Goal: Information Seeking & Learning: Learn about a topic

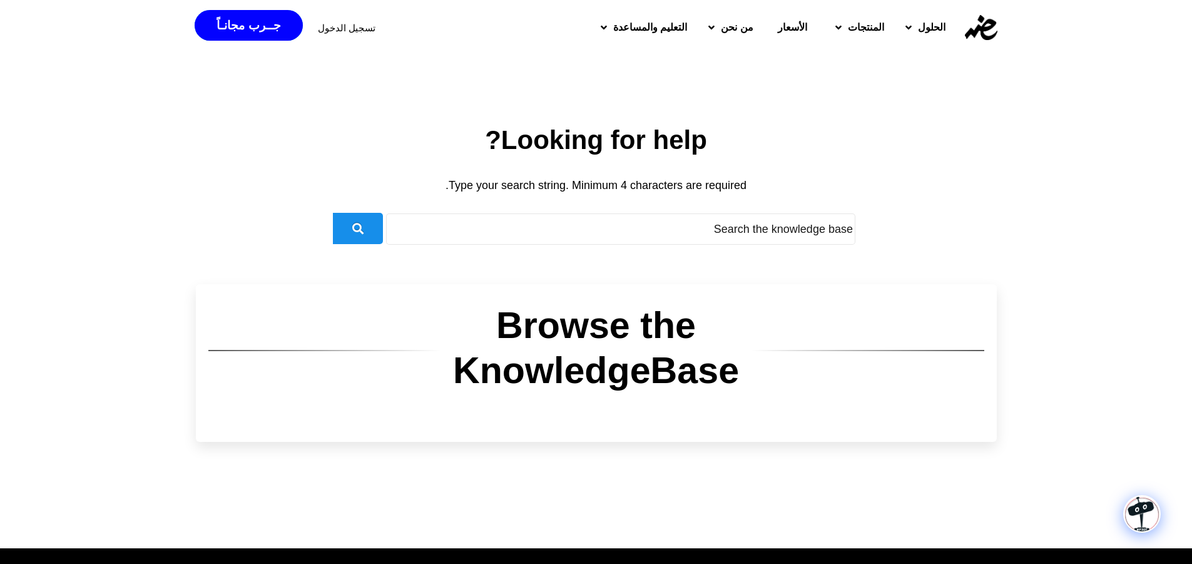
click at [784, 230] on input "text" at bounding box center [620, 228] width 469 height 31
drag, startPoint x: 491, startPoint y: 331, endPoint x: 615, endPoint y: 331, distance: 123.9
click at [615, 331] on h2 "Browse the KnowledgeBase" at bounding box center [596, 348] width 311 height 90
